Goal: Task Accomplishment & Management: Use online tool/utility

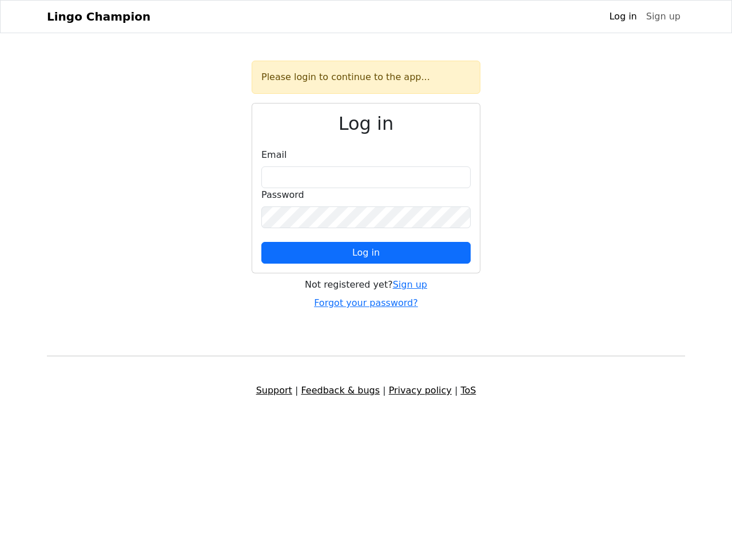
click at [366, 253] on span "Log in" at bounding box center [365, 252] width 27 height 11
